Goal: Complete application form

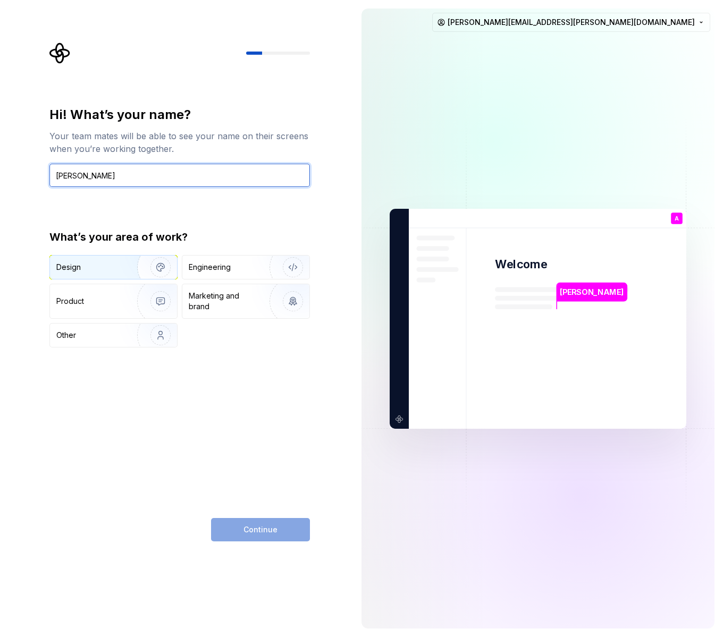
type input "[PERSON_NAME]"
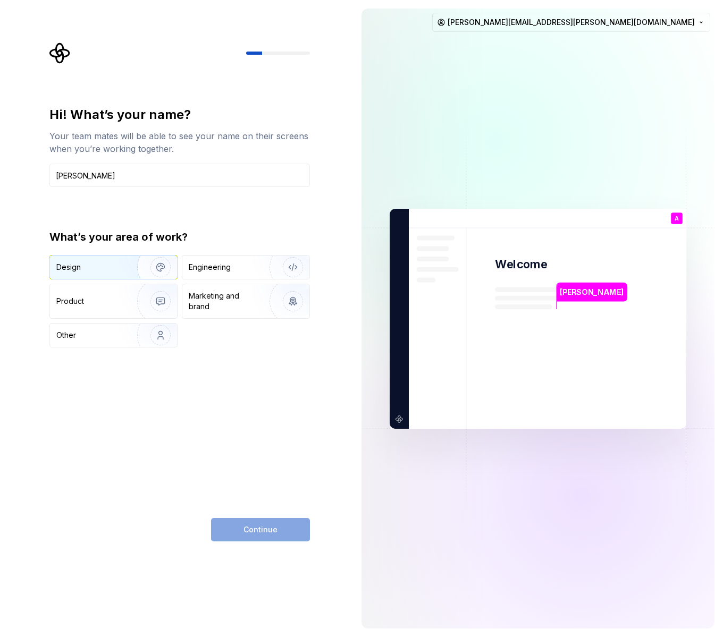
click at [93, 273] on div "Design" at bounding box center [113, 267] width 127 height 23
click at [274, 527] on span "Continue" at bounding box center [260, 529] width 34 height 11
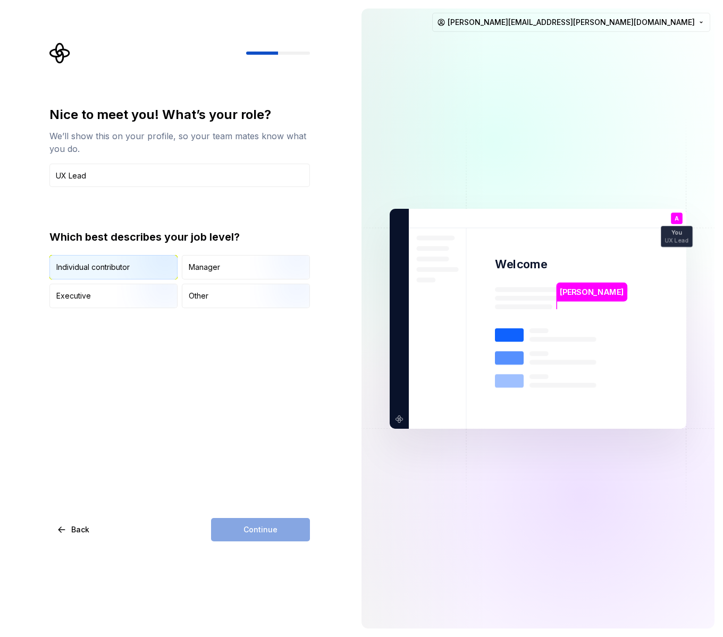
type input "UX Lead"
click at [140, 271] on img "button" at bounding box center [151, 280] width 68 height 71
click at [275, 526] on span "Continue" at bounding box center [260, 529] width 34 height 11
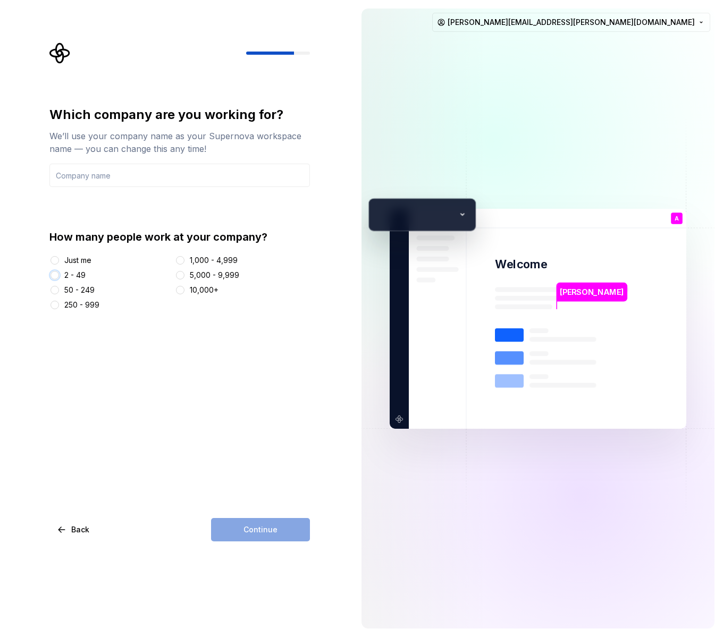
click at [57, 275] on button "2 - 49" at bounding box center [54, 275] width 9 height 9
click at [286, 526] on div "Continue" at bounding box center [260, 529] width 99 height 23
click at [82, 171] on input "text" at bounding box center [179, 175] width 260 height 23
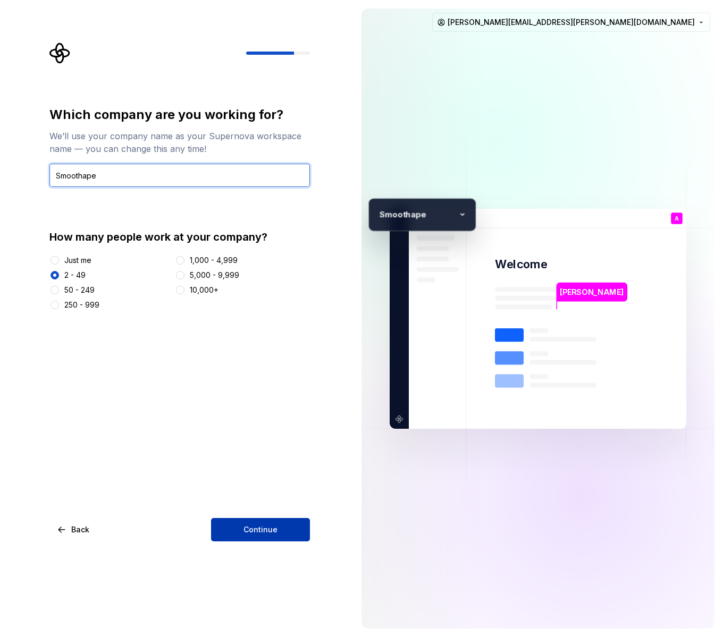
type input "Smoothape"
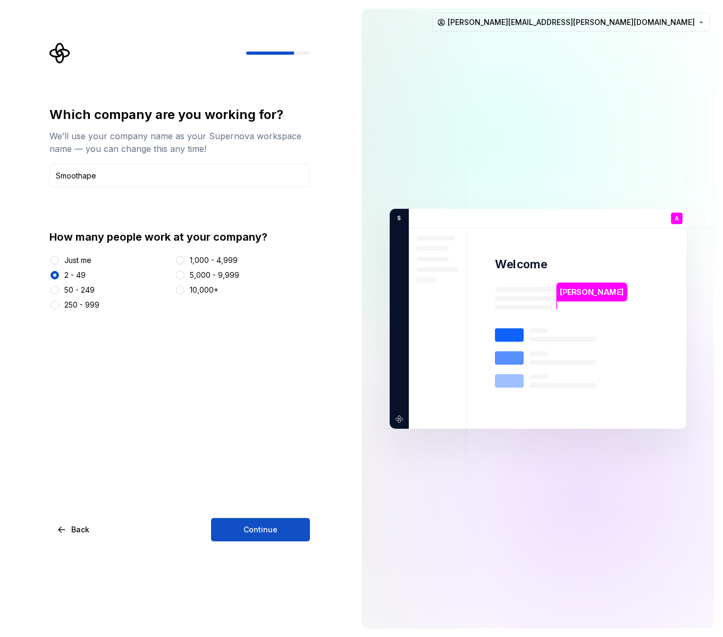
click at [260, 533] on span "Continue" at bounding box center [260, 529] width 34 height 11
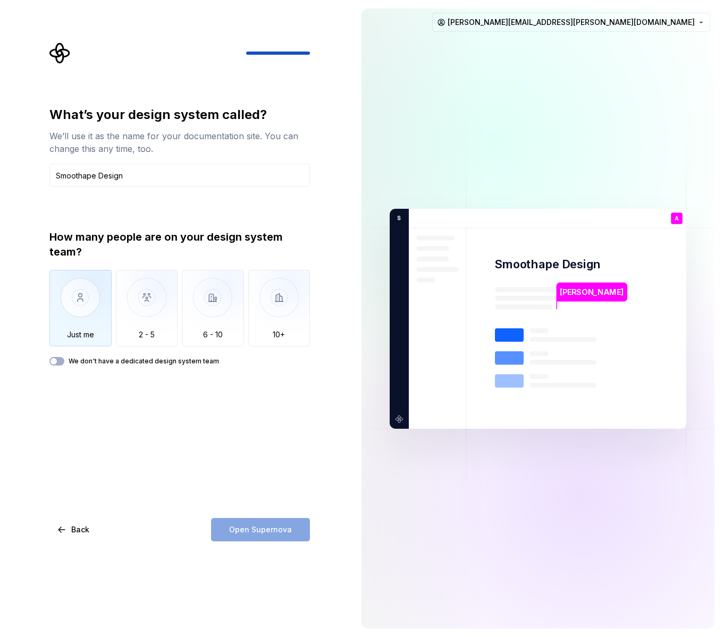
type input "Smoothape Design"
click at [71, 324] on img "button" at bounding box center [80, 305] width 62 height 71
click at [60, 361] on button "We don't have a dedicated design system team" at bounding box center [56, 361] width 15 height 9
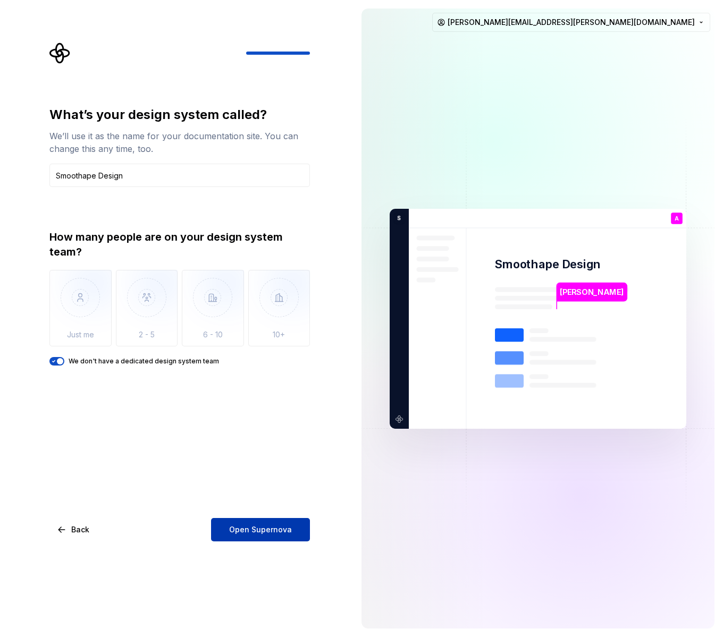
click at [252, 529] on span "Open Supernova" at bounding box center [260, 529] width 63 height 11
